Goal: Transaction & Acquisition: Purchase product/service

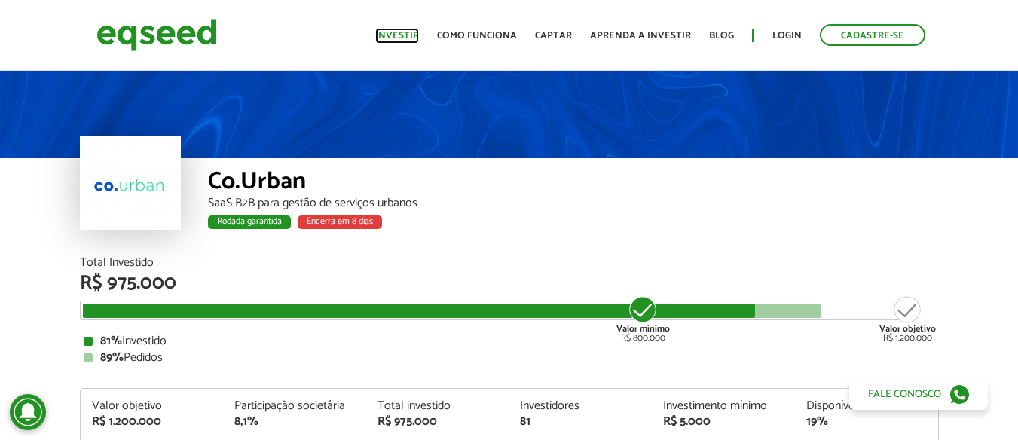
click at [399, 32] on link "Investir" at bounding box center [397, 36] width 44 height 10
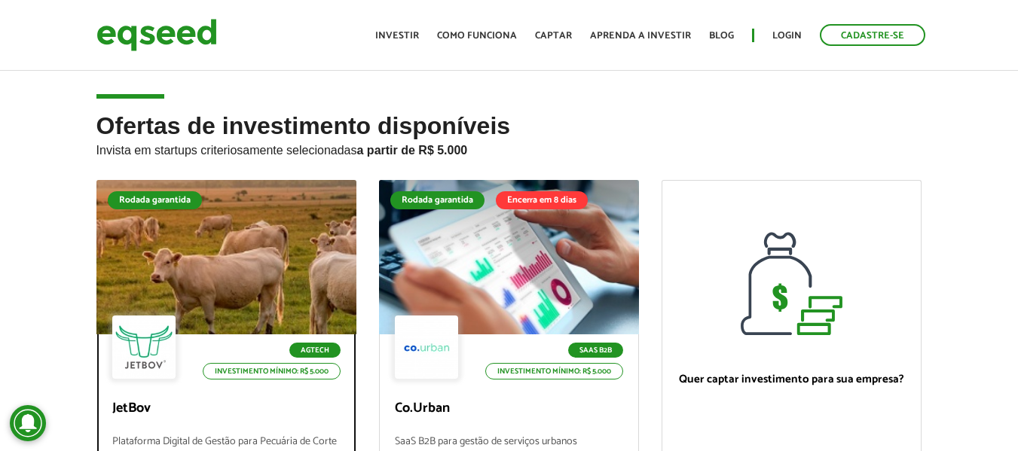
click at [263, 231] on div at bounding box center [226, 257] width 312 height 185
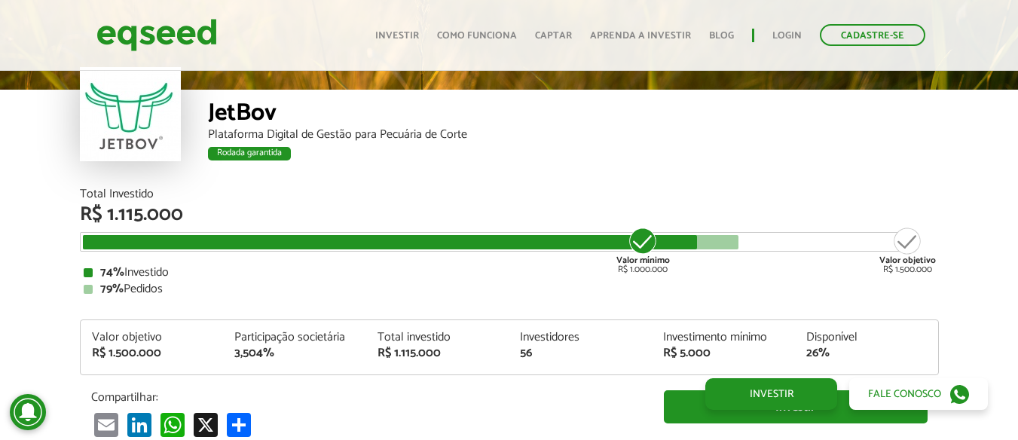
scroll to position [1793, 0]
